Goal: Information Seeking & Learning: Learn about a topic

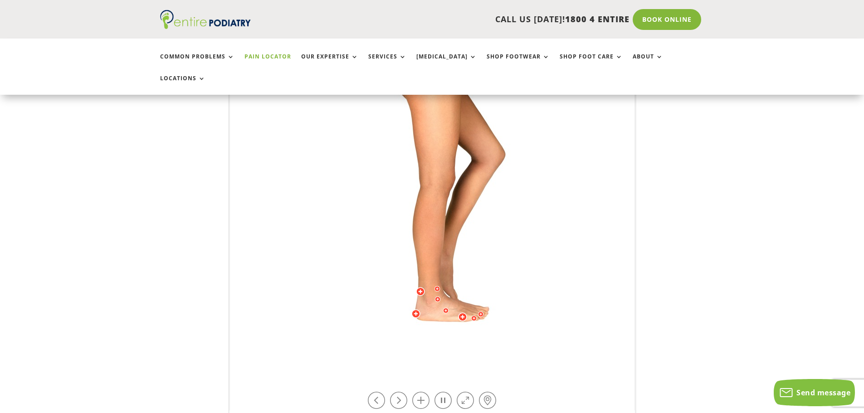
scroll to position [219, 0]
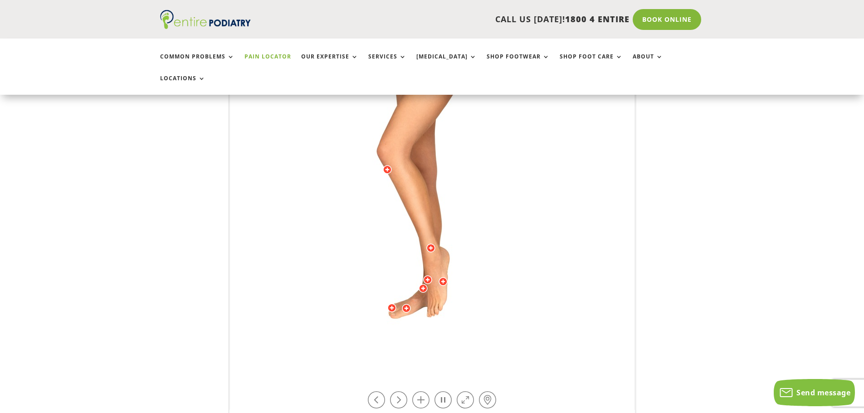
click at [441, 392] on link at bounding box center [443, 400] width 17 height 17
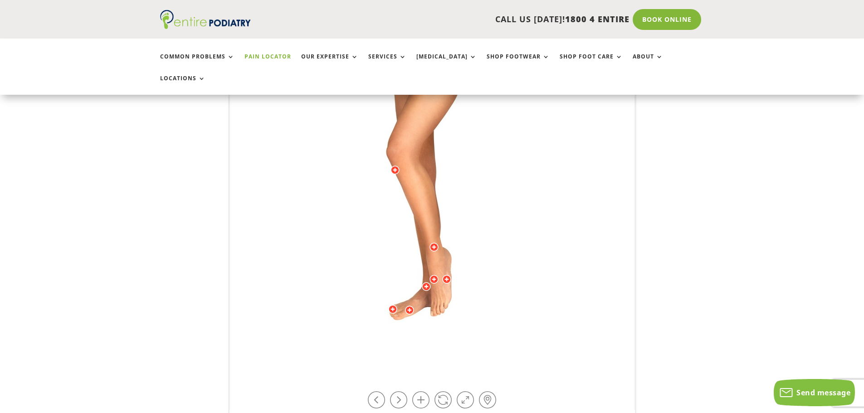
click at [397, 392] on link at bounding box center [398, 400] width 17 height 17
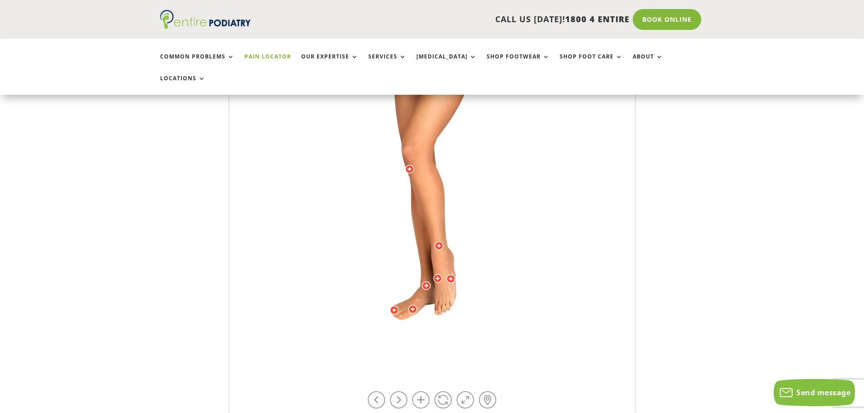
click at [397, 392] on link at bounding box center [398, 400] width 17 height 17
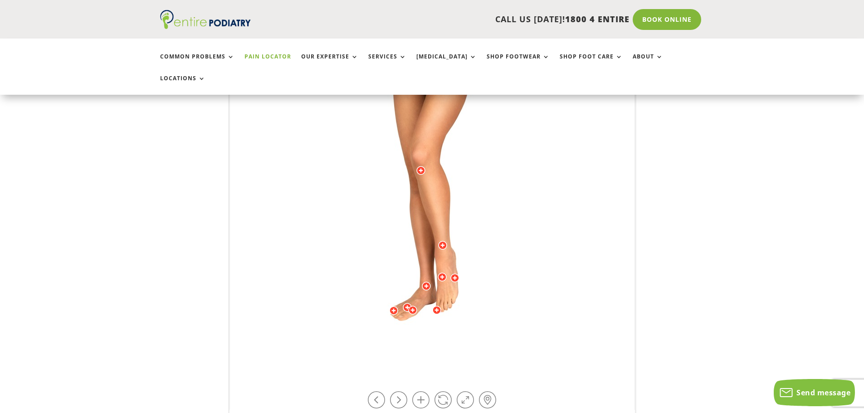
click at [397, 392] on link at bounding box center [398, 400] width 17 height 17
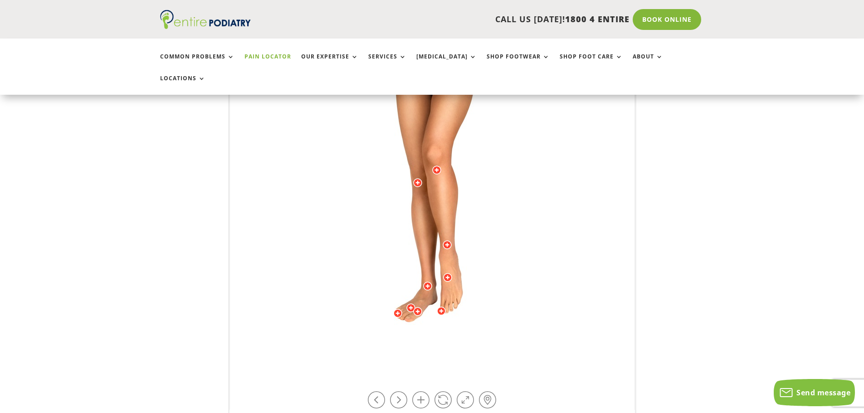
click at [397, 392] on link at bounding box center [398, 400] width 17 height 17
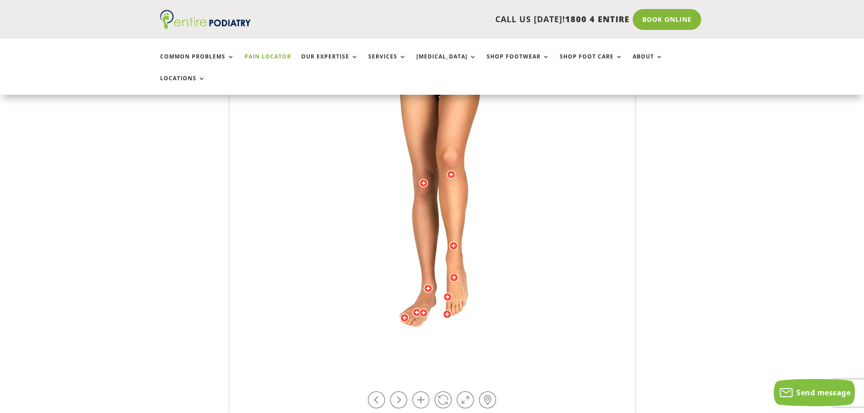
click at [397, 392] on link at bounding box center [398, 400] width 17 height 17
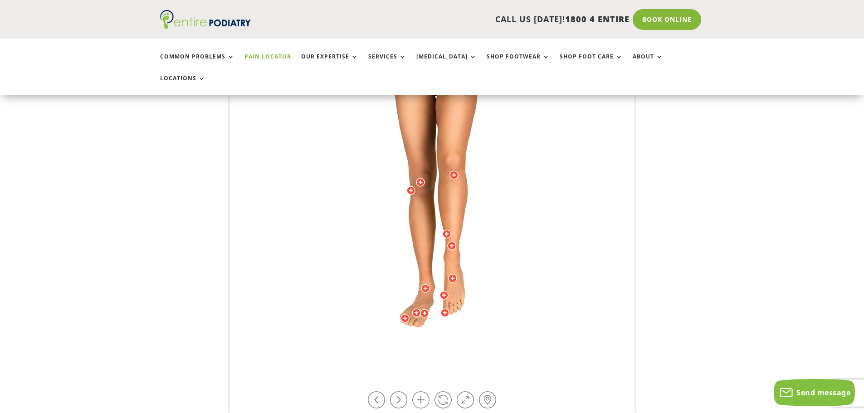
click at [397, 392] on link at bounding box center [398, 400] width 17 height 17
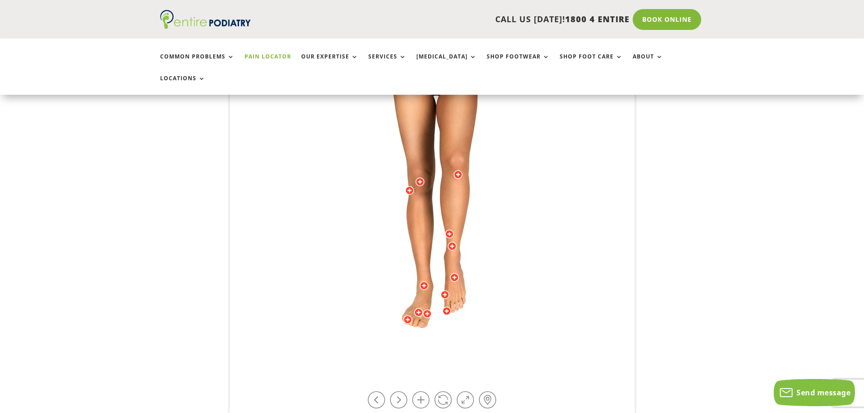
click at [397, 392] on link at bounding box center [398, 400] width 17 height 17
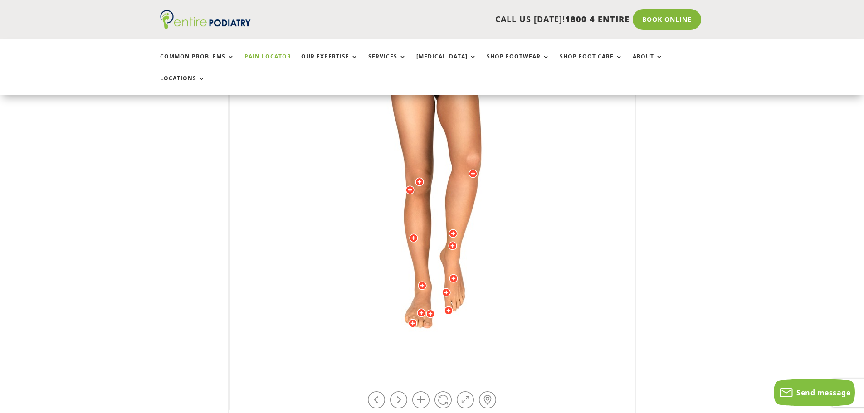
click at [397, 392] on link at bounding box center [398, 400] width 17 height 17
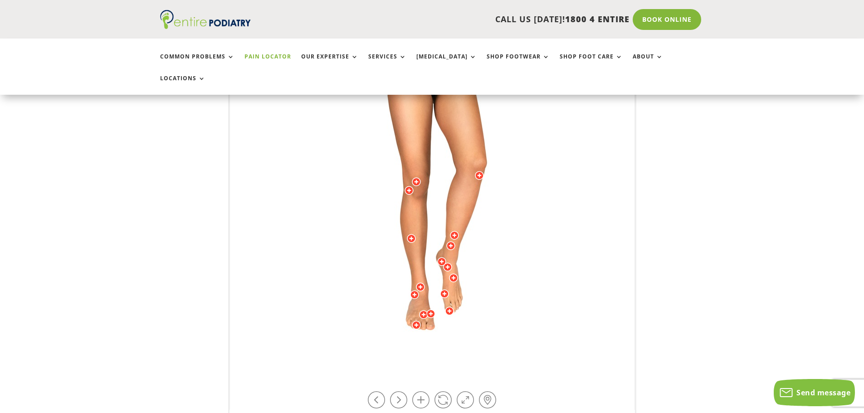
click at [397, 392] on link at bounding box center [398, 400] width 17 height 17
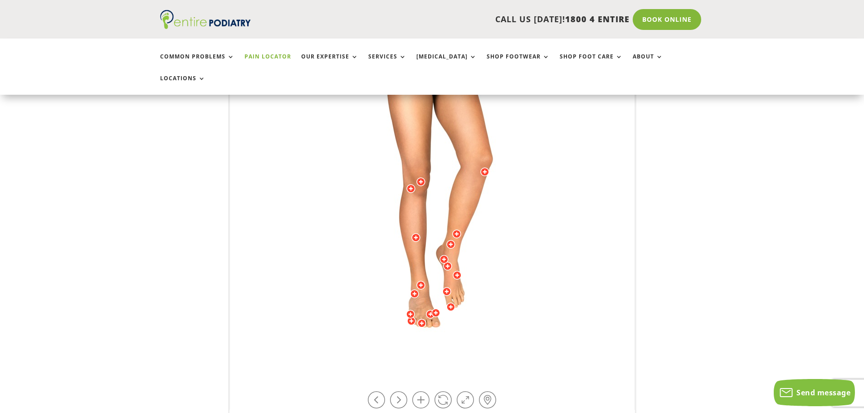
click at [397, 392] on link at bounding box center [398, 400] width 17 height 17
click at [442, 255] on div at bounding box center [444, 259] width 9 height 9
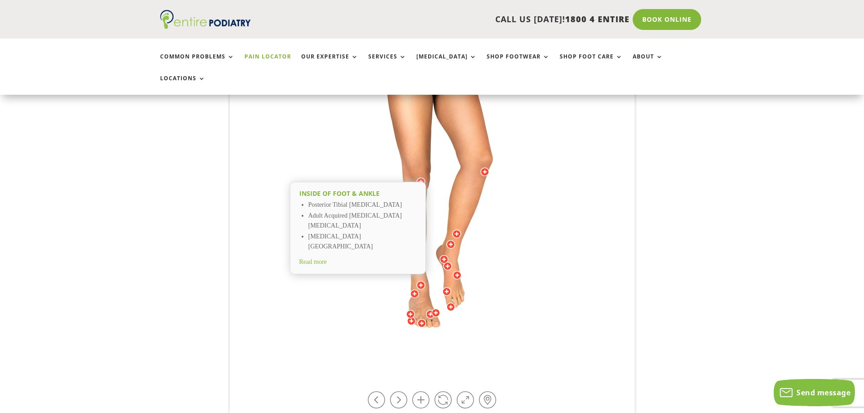
click at [304, 235] on div "Inside of foot & ankle Posterior Tibial Tendinitis Adult Acquired Flat Foot Def…" at bounding box center [358, 228] width 136 height 93
